Goal: Task Accomplishment & Management: Manage account settings

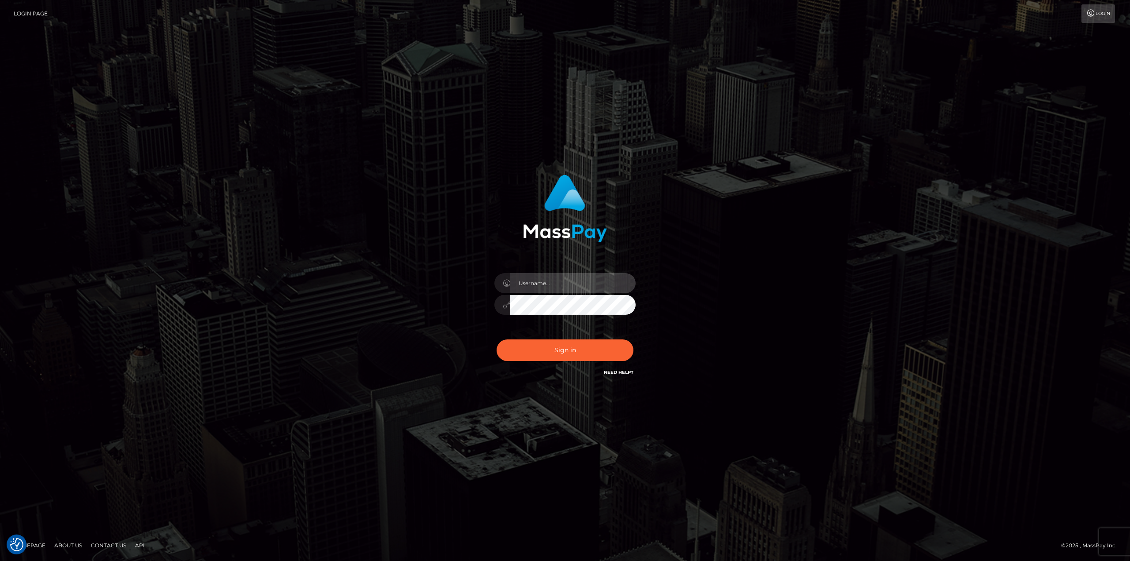
click at [549, 286] on input "text" at bounding box center [572, 283] width 125 height 20
type input "Ahmed"
click at [497, 339] on button "Sign in" at bounding box center [565, 350] width 137 height 22
click at [594, 285] on input "text" at bounding box center [572, 283] width 125 height 20
type input "Ahmed"
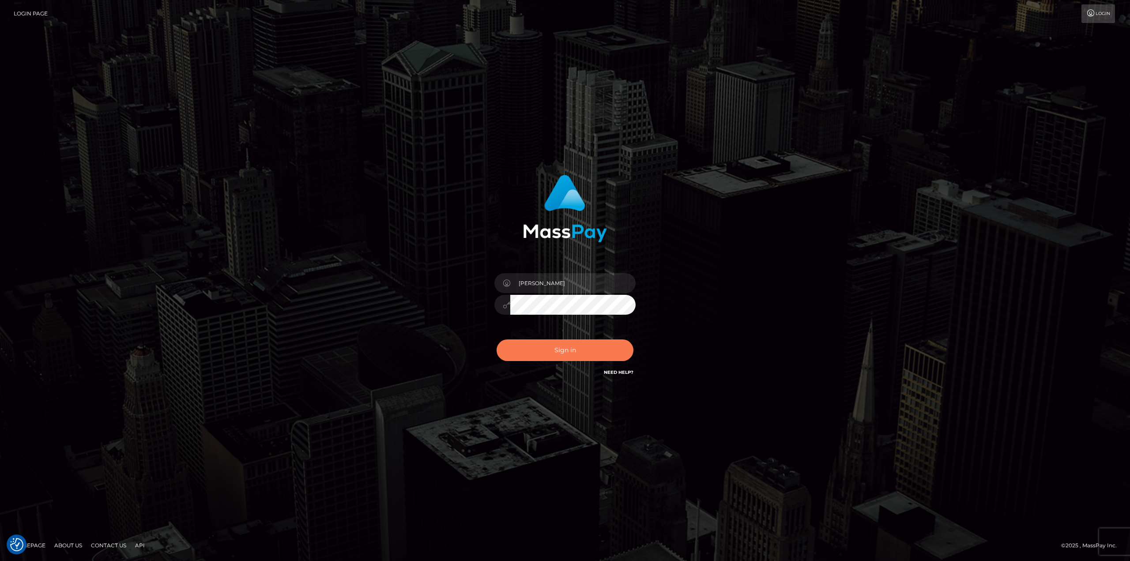
click at [559, 353] on button "Sign in" at bounding box center [565, 350] width 137 height 22
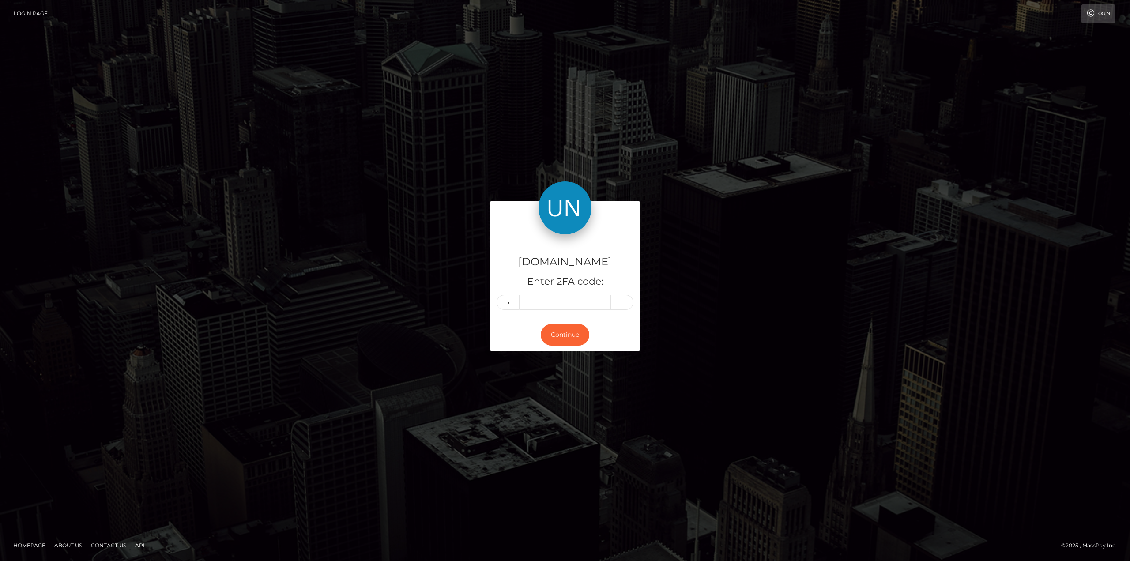
type input "1"
type input "6"
type input "7"
type input "5"
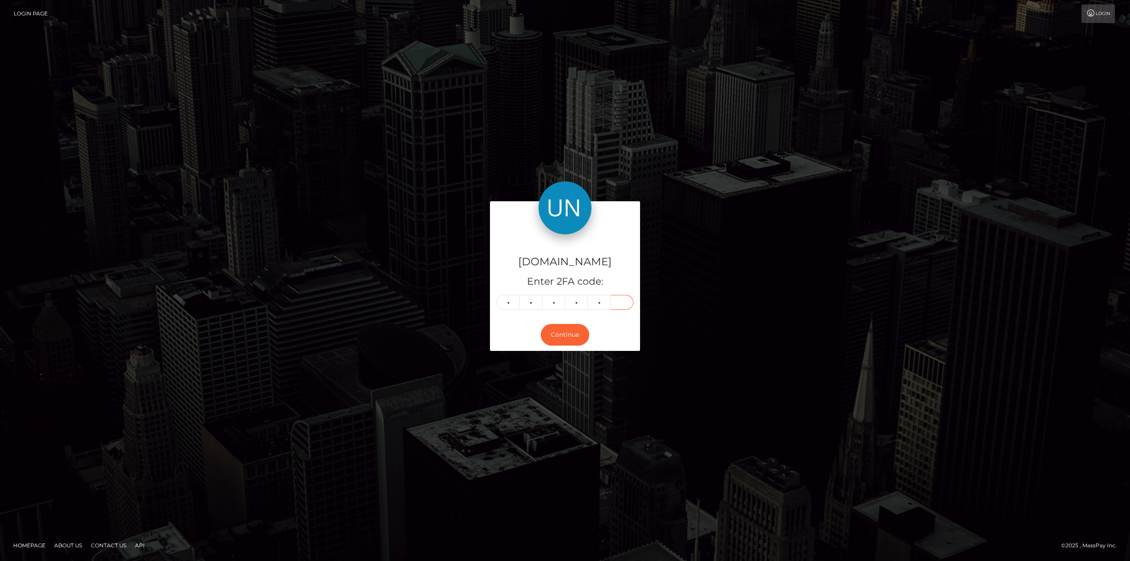
type input "6"
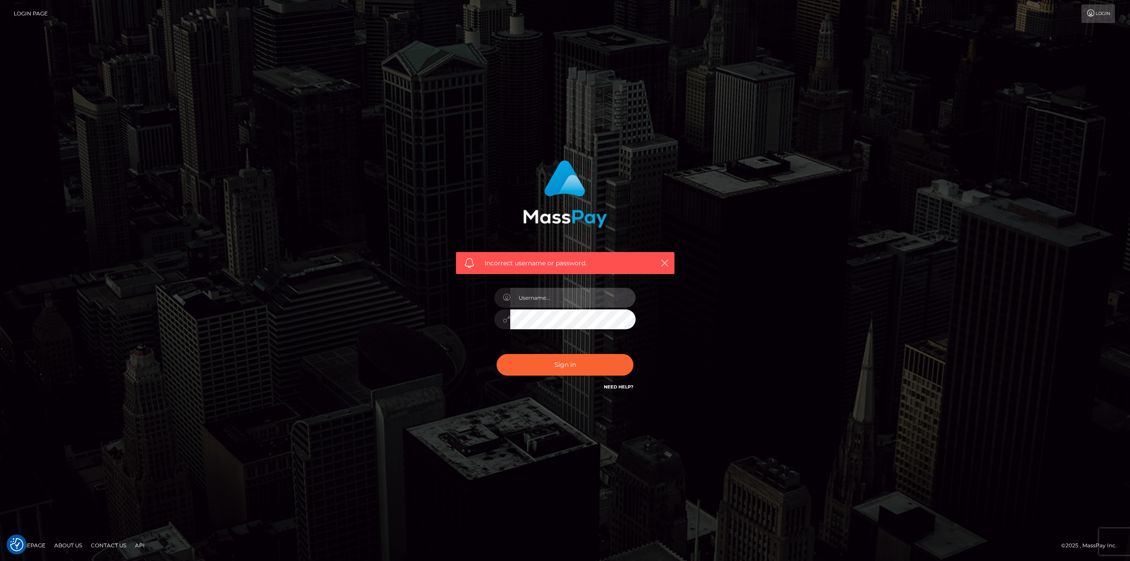
click at [570, 300] on input "text" at bounding box center [572, 298] width 125 height 20
type input "[PERSON_NAME]"
click at [574, 368] on button "Sign in" at bounding box center [565, 365] width 137 height 22
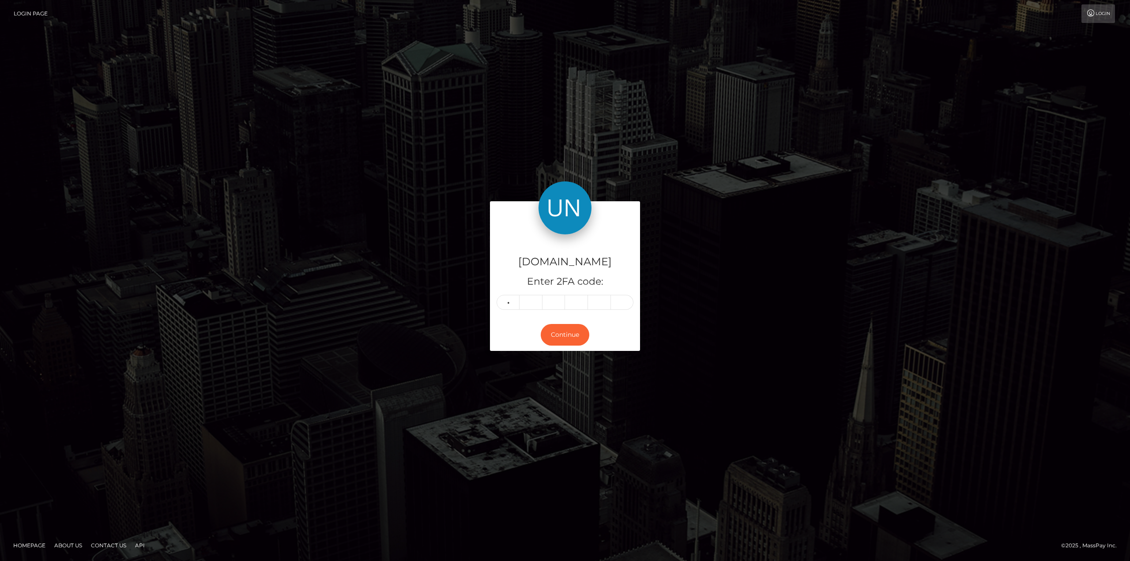
type input "1"
type input "6"
type input "7"
type input "5"
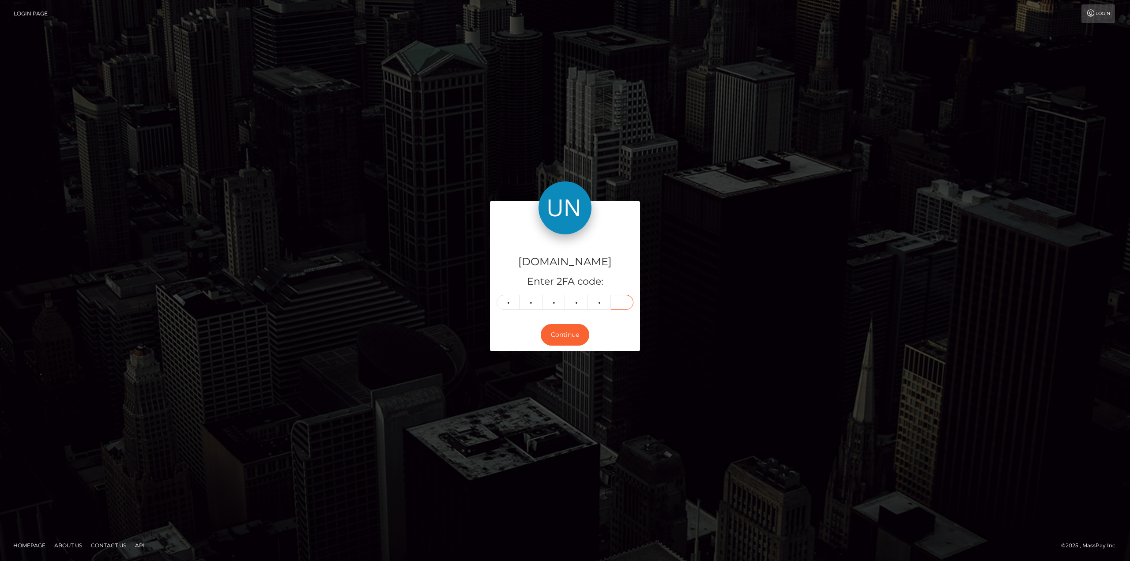
type input "6"
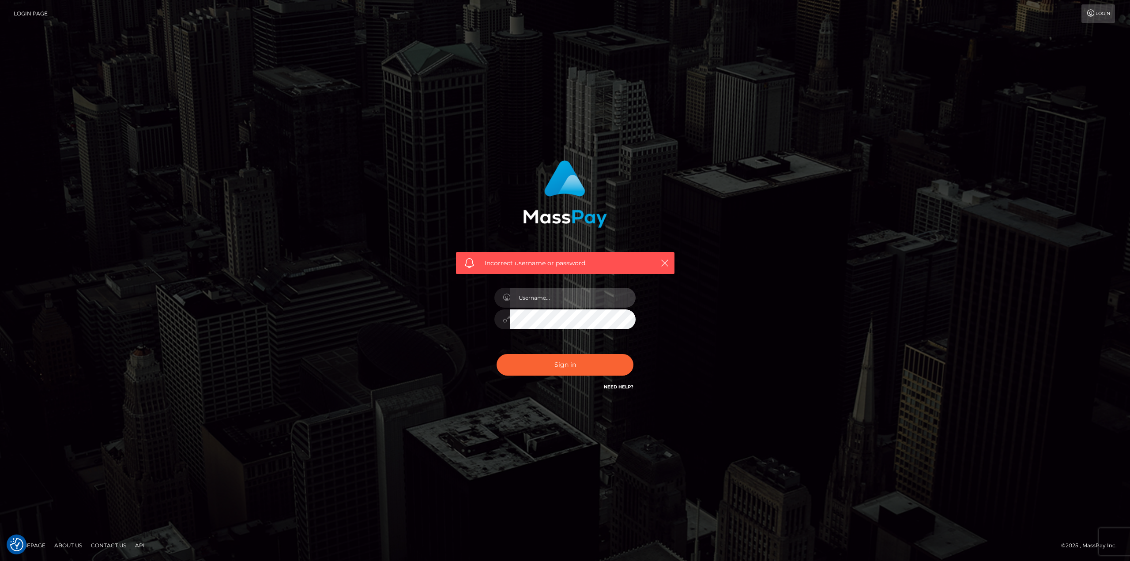
click at [535, 294] on input "text" at bounding box center [572, 298] width 125 height 20
type input "[PERSON_NAME]"
click at [561, 362] on button "Sign in" at bounding box center [565, 365] width 137 height 22
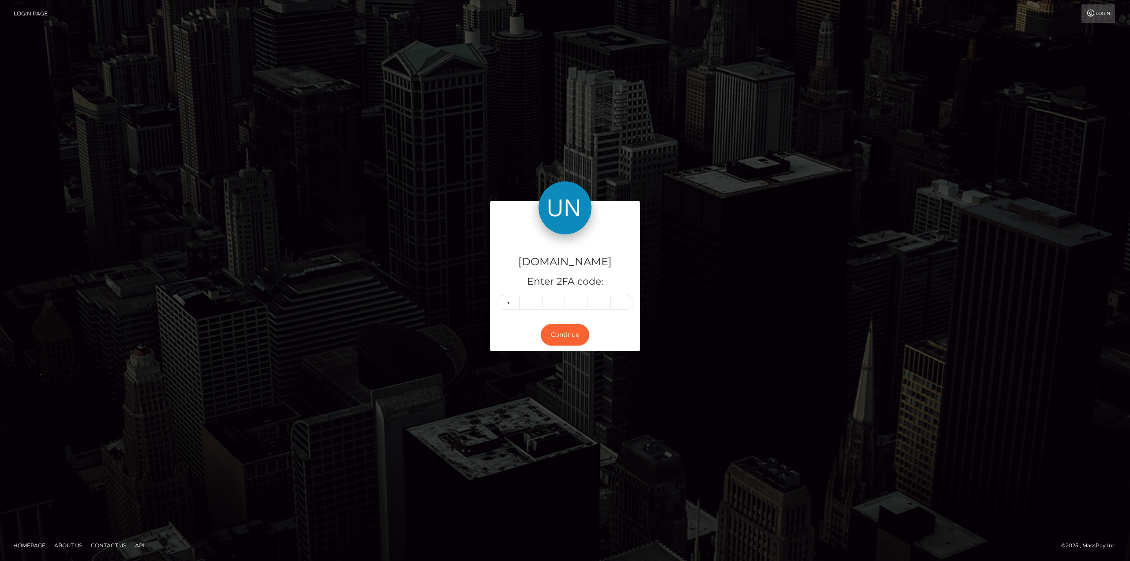
type input "1"
type input "6"
type input "7"
type input "5"
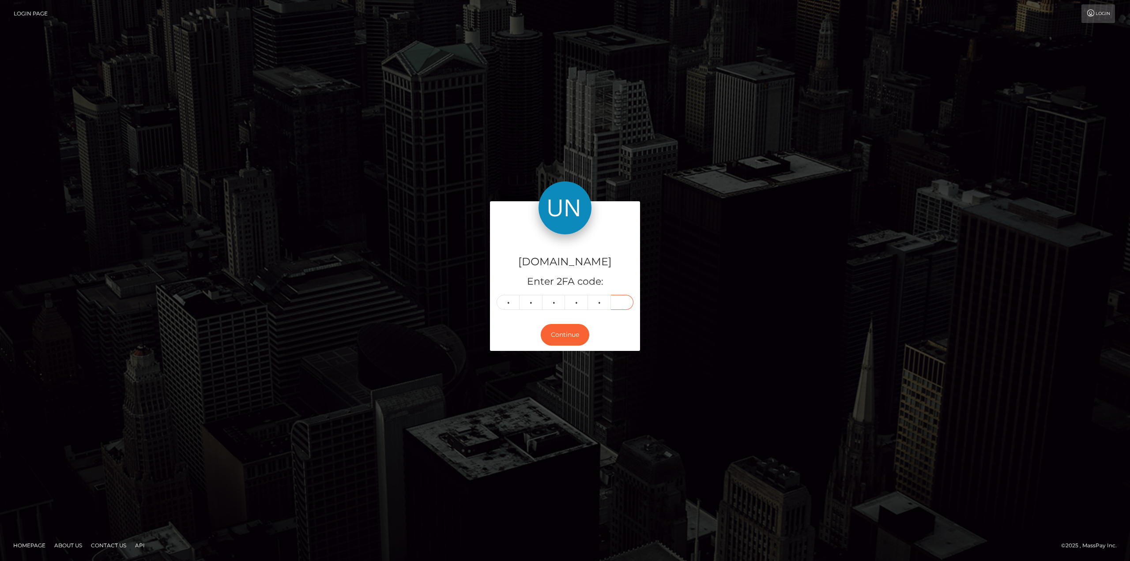
type input "6"
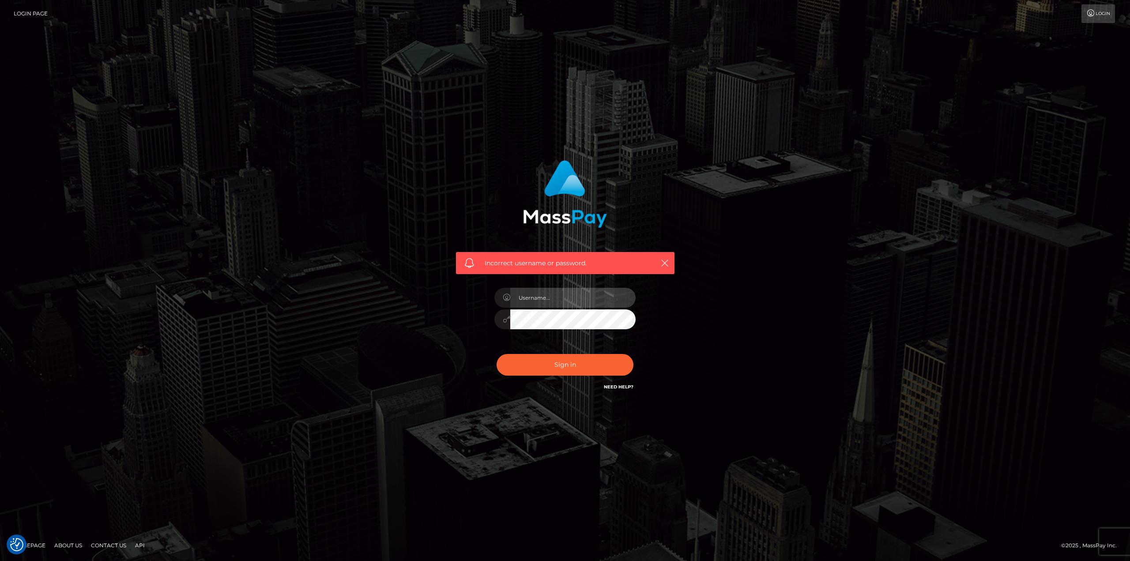
click at [531, 298] on input "text" at bounding box center [572, 298] width 125 height 20
type input "Ahmed"
click at [560, 365] on button "Sign in" at bounding box center [565, 365] width 137 height 22
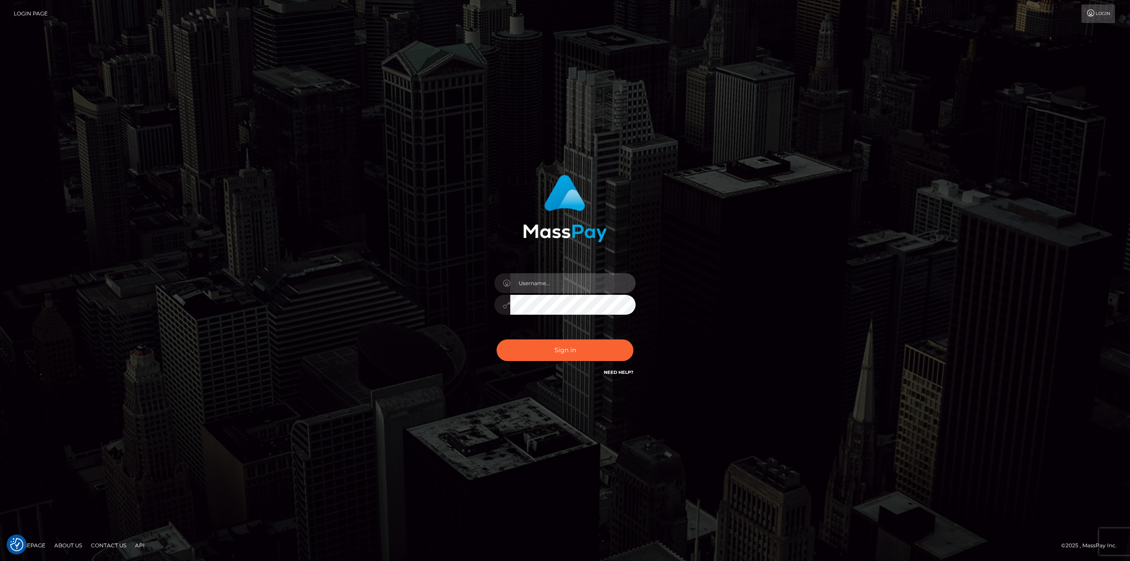
click at [592, 281] on input "text" at bounding box center [572, 283] width 125 height 20
type input "Ahmed"
click at [572, 354] on button "Sign in" at bounding box center [565, 350] width 137 height 22
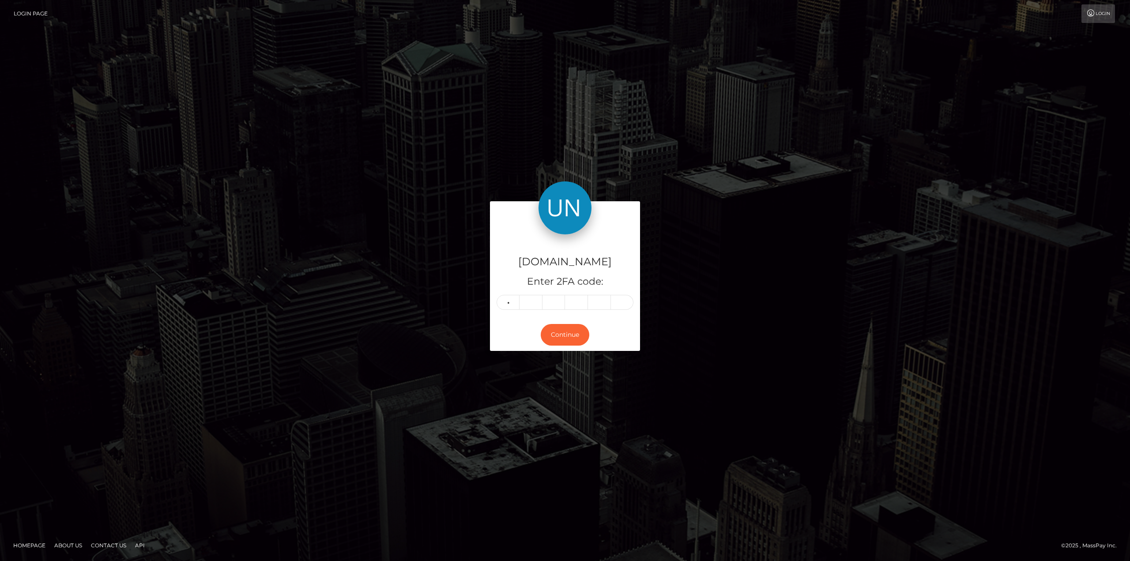
type input "3"
type input "2"
type input "5"
type input "9"
type input "3"
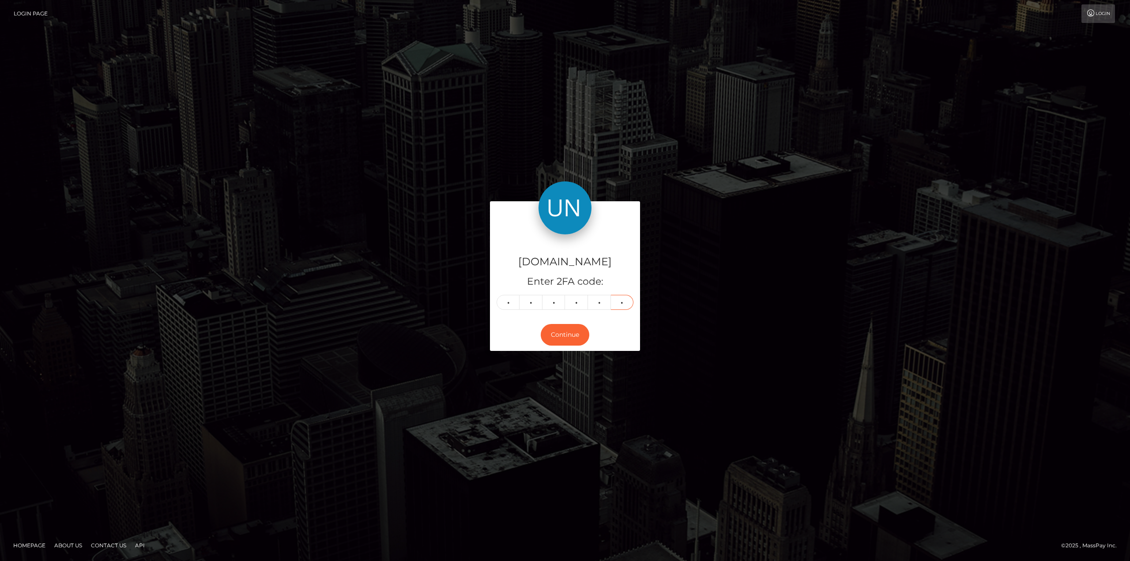
type input "7"
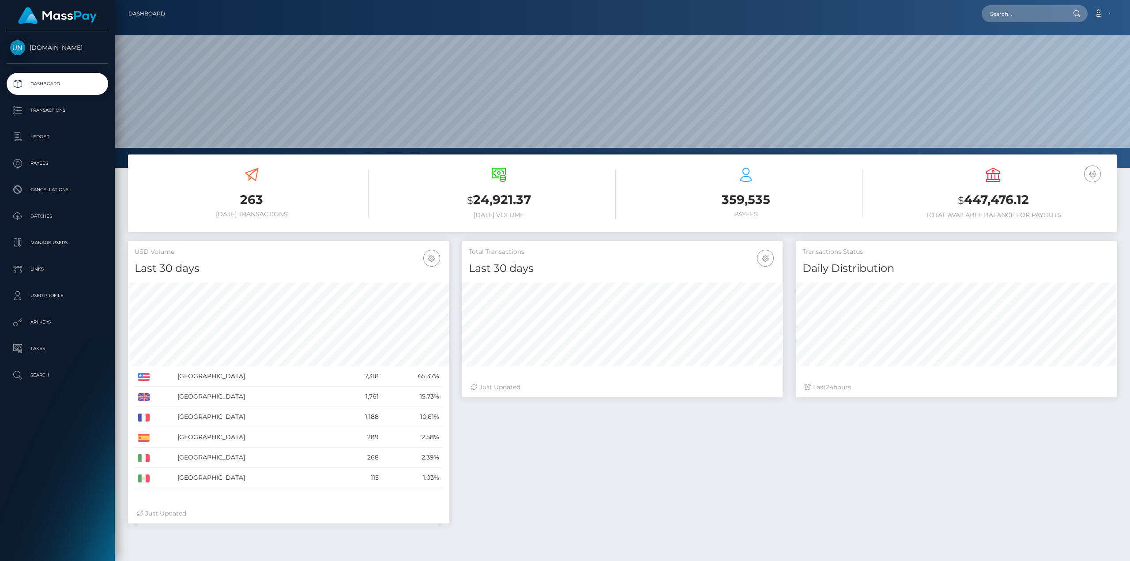
scroll to position [157, 320]
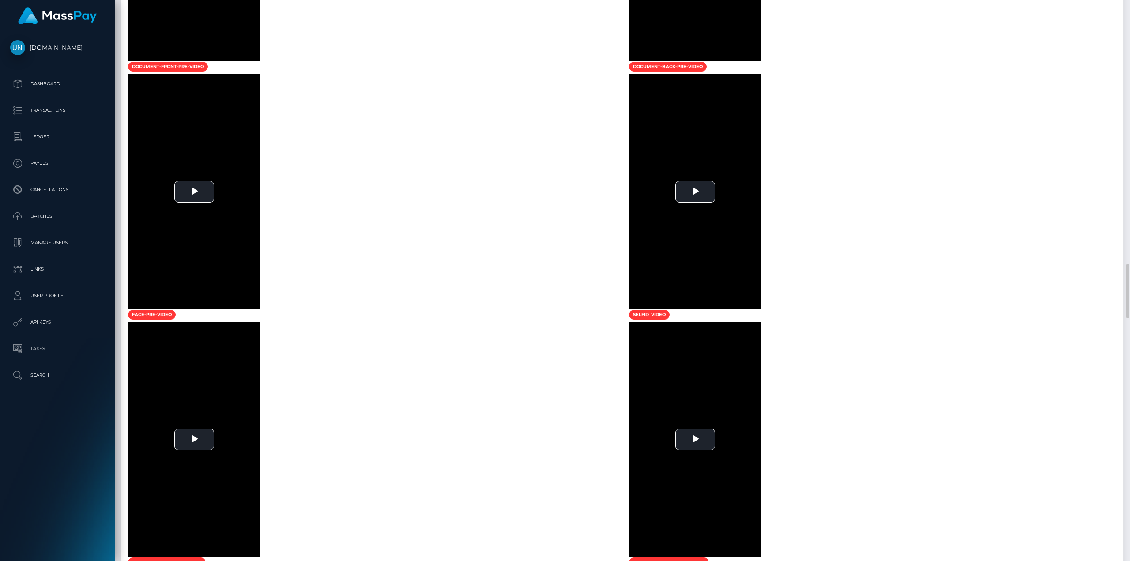
scroll to position [1810, 0]
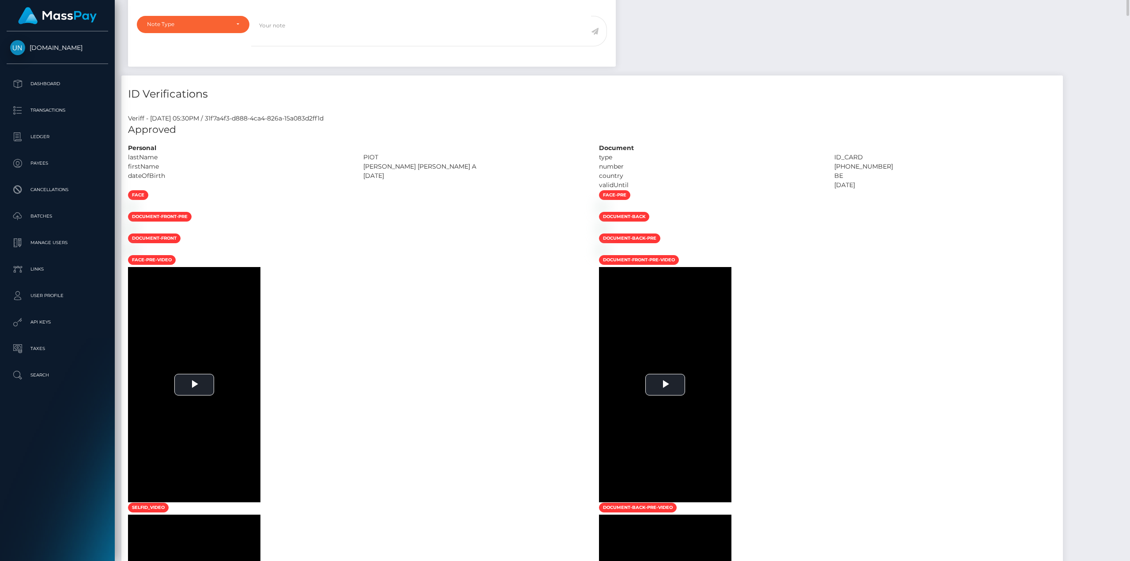
scroll to position [353, 0]
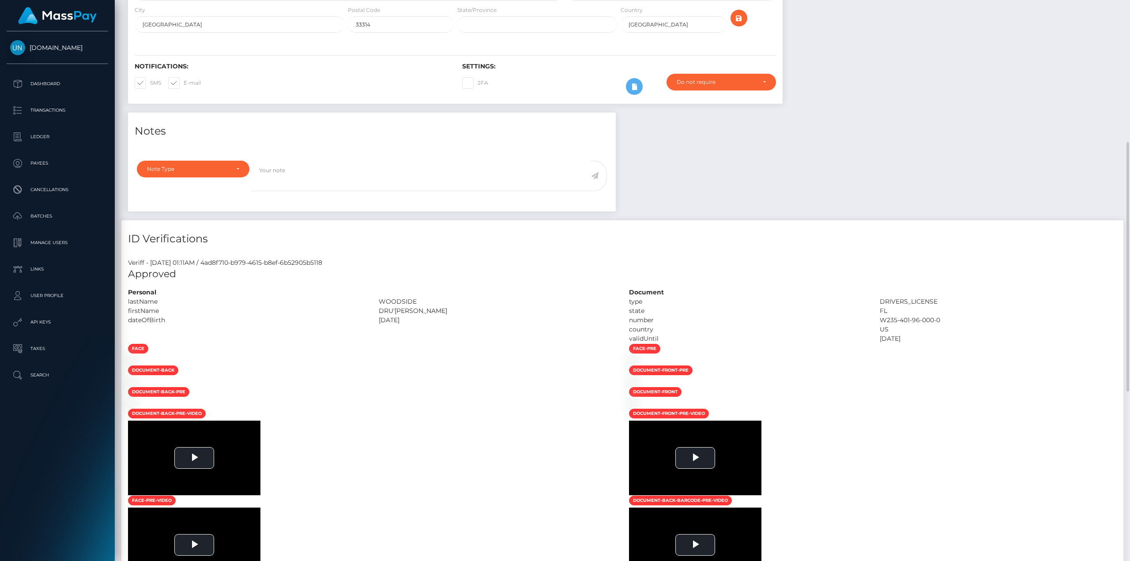
scroll to position [353, 0]
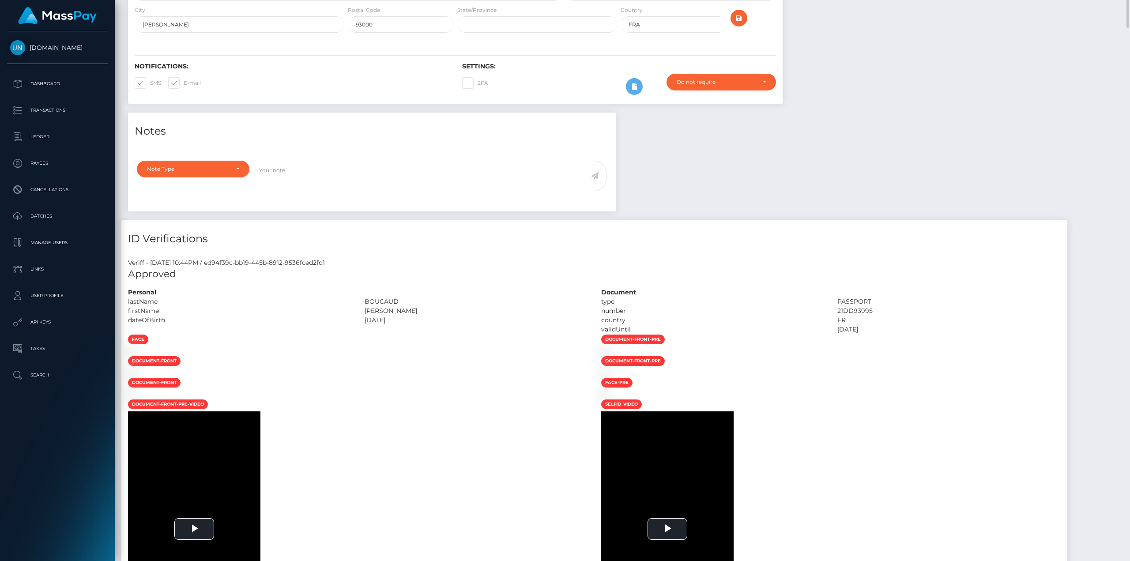
scroll to position [309, 0]
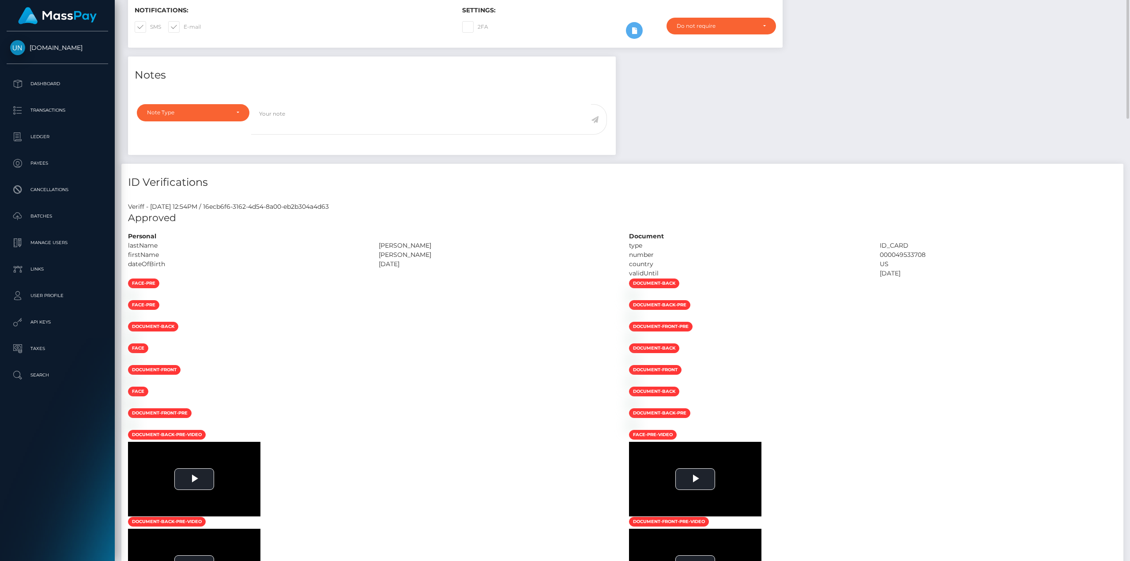
scroll to position [265, 0]
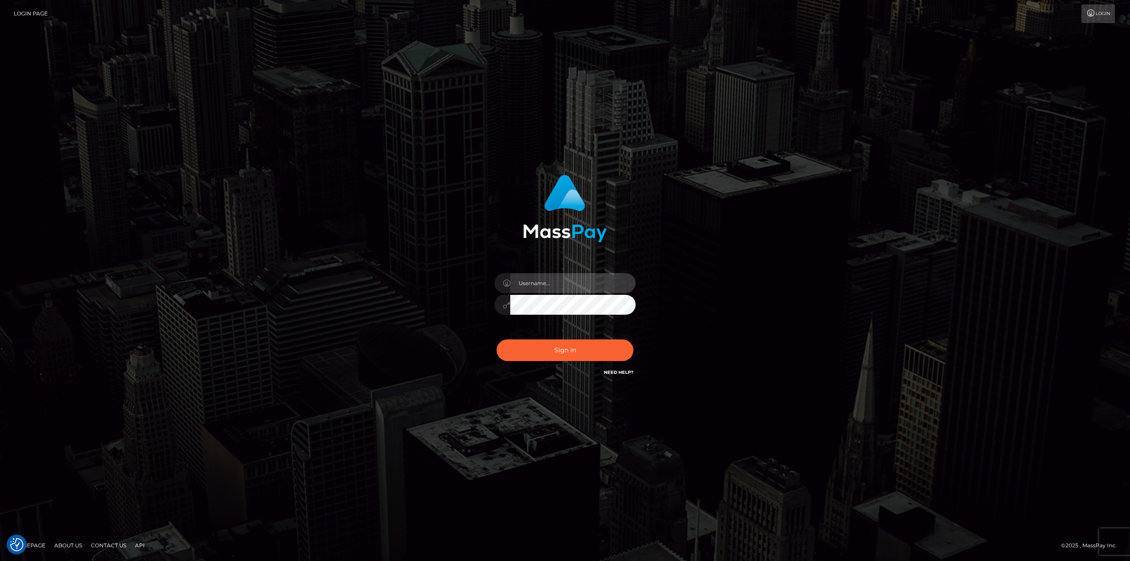
click at [533, 286] on input "text" at bounding box center [572, 283] width 125 height 20
type input "[PERSON_NAME]"
click at [569, 352] on button "Sign in" at bounding box center [565, 350] width 137 height 22
click at [563, 282] on input "text" at bounding box center [572, 283] width 125 height 20
type input "[PERSON_NAME]"
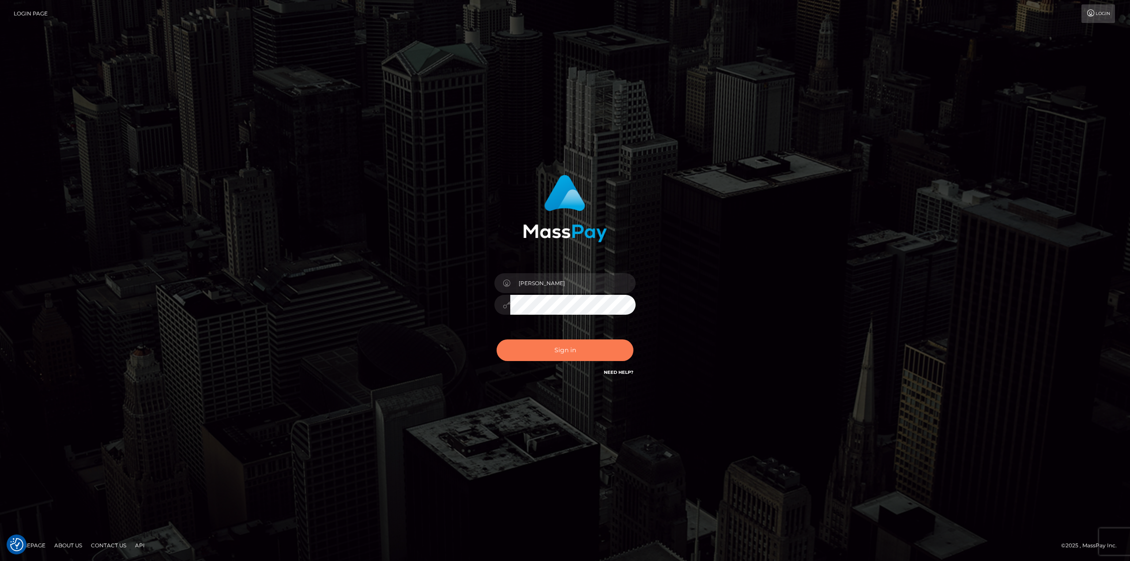
click at [576, 348] on button "Sign in" at bounding box center [565, 350] width 137 height 22
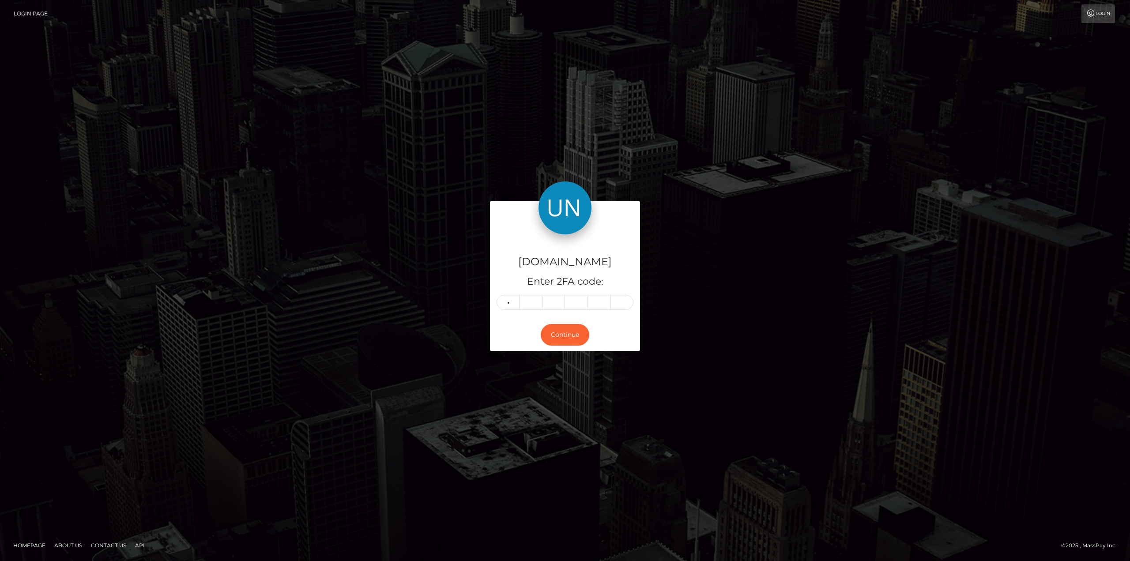
type input "6"
type input "3"
type input "5"
type input "1"
type input "2"
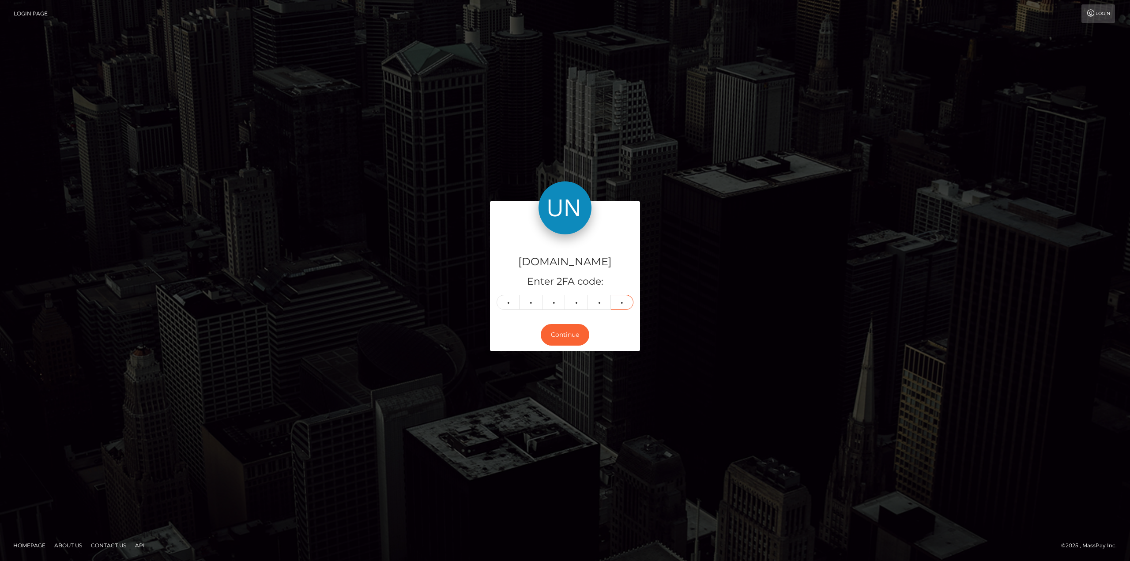
type input "0"
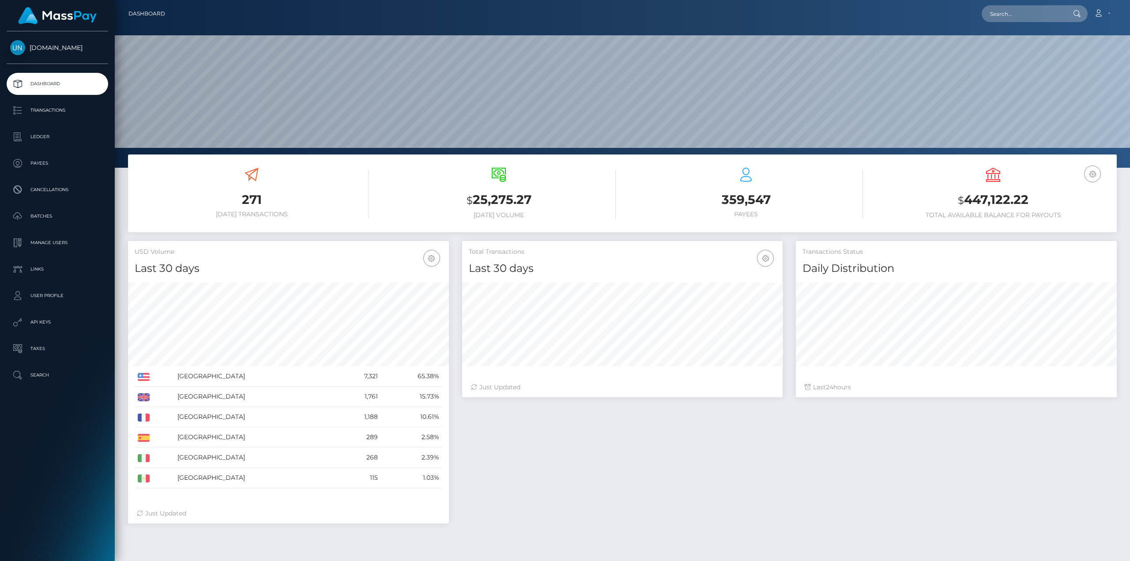
scroll to position [157, 320]
